Goal: Information Seeking & Learning: Learn about a topic

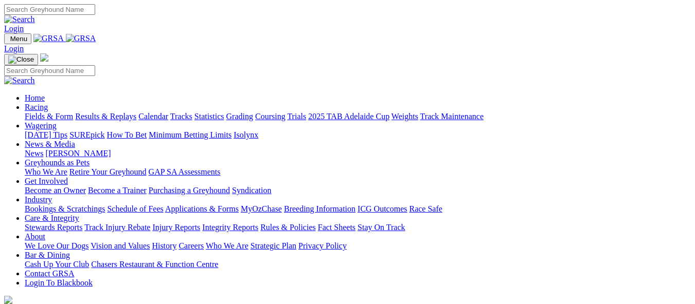
scroll to position [360, 0]
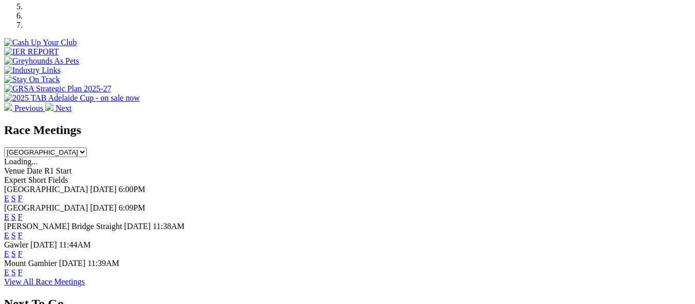
click at [9, 250] on link "E" at bounding box center [6, 254] width 5 height 9
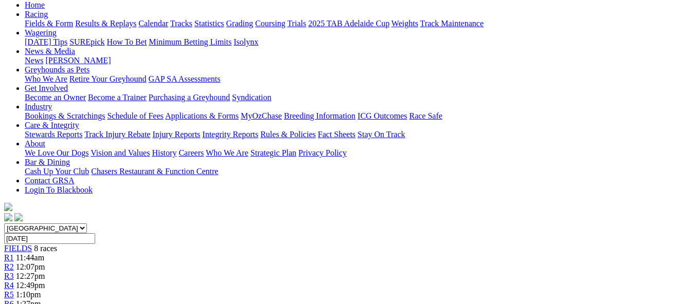
scroll to position [103, 0]
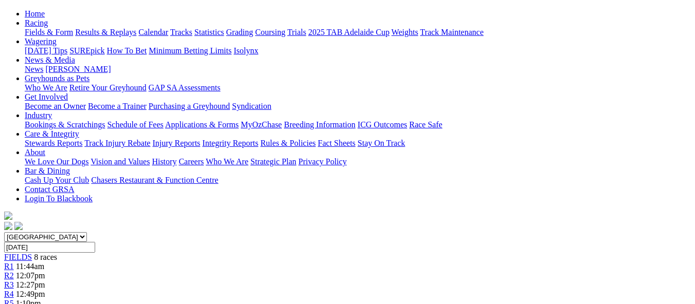
click at [227, 271] on div "R2 12:07pm" at bounding box center [347, 275] width 686 height 9
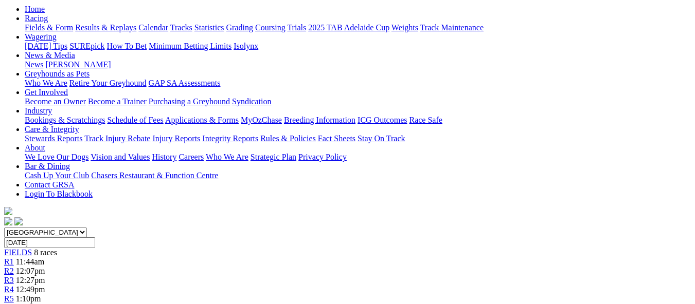
scroll to position [103, 0]
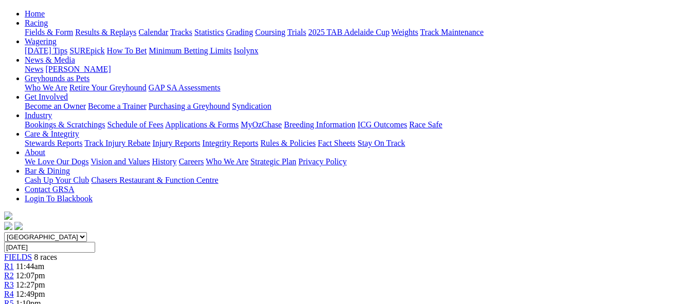
click at [294, 281] on div "R3 12:27pm" at bounding box center [347, 285] width 686 height 9
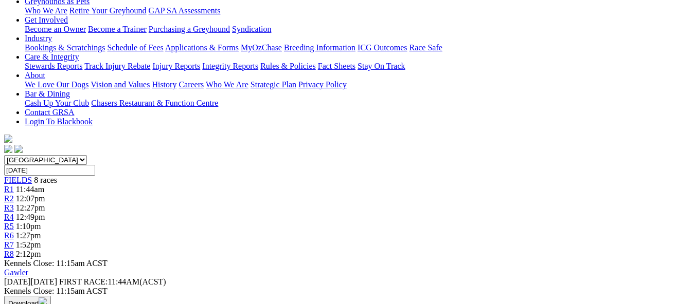
scroll to position [98, 0]
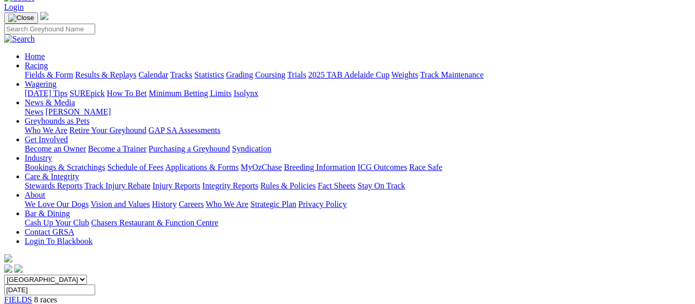
scroll to position [49, 0]
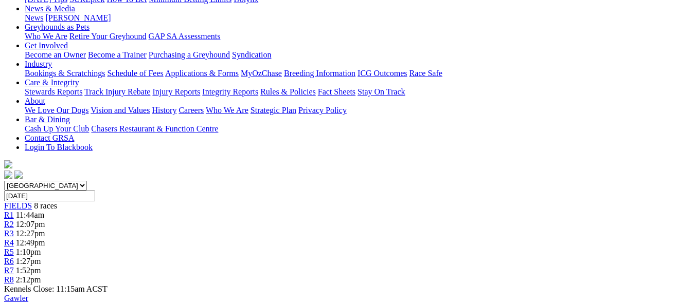
scroll to position [103, 0]
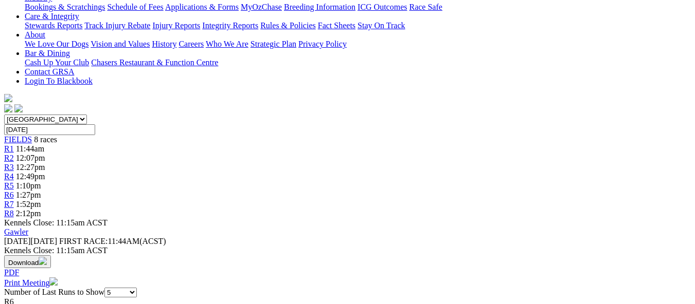
scroll to position [103, 0]
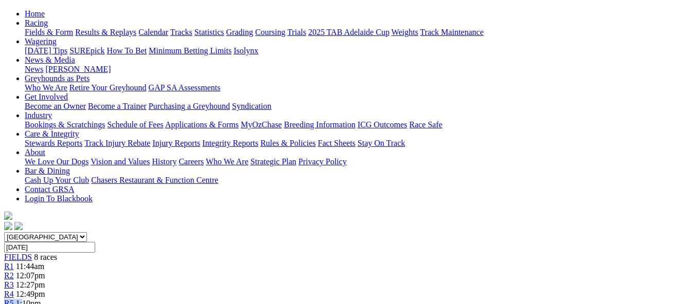
click at [418, 299] on div "R5 1:10pm" at bounding box center [347, 303] width 686 height 9
click at [14, 299] on span "R5" at bounding box center [9, 303] width 10 height 9
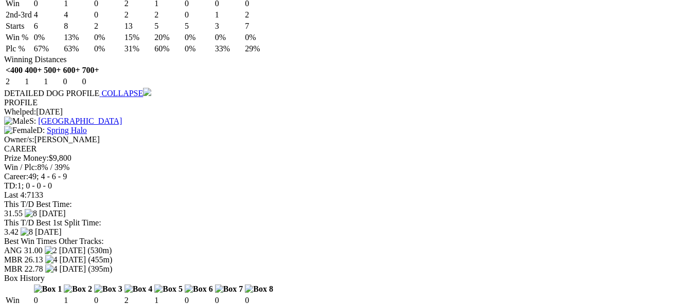
scroll to position [977, 0]
